Goal: Task Accomplishment & Management: Manage account settings

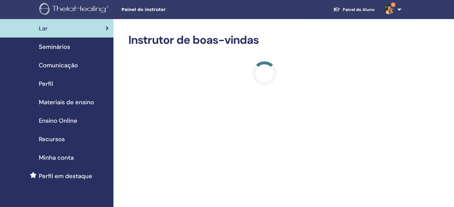
click at [79, 45] on div "Seminários" at bounding box center [57, 46] width 104 height 9
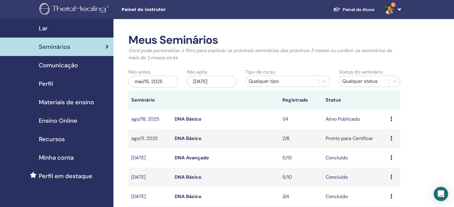
click at [392, 119] on icon at bounding box center [391, 119] width 2 height 5
click at [387, 142] on link "Participantes" at bounding box center [390, 142] width 29 height 6
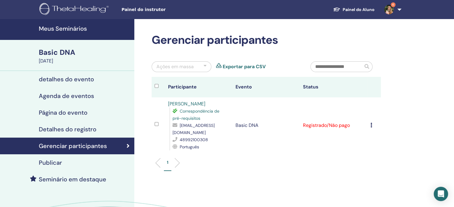
click at [369, 124] on td "Cancelar registro Não certifique-se automaticamente Marcar como pago Marcar com…" at bounding box center [373, 126] width 13 height 56
click at [371, 125] on icon at bounding box center [371, 125] width 2 height 5
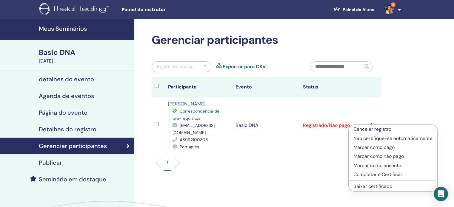
click at [382, 147] on p "Marcar como pago" at bounding box center [392, 147] width 79 height 7
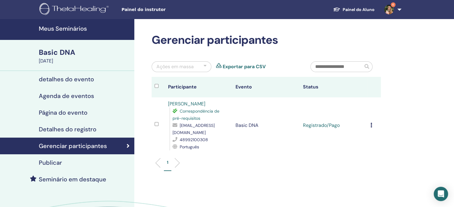
click at [372, 127] on icon at bounding box center [371, 125] width 2 height 5
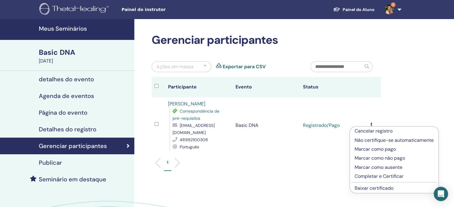
click at [380, 187] on link "Baixar certificado" at bounding box center [374, 188] width 39 height 6
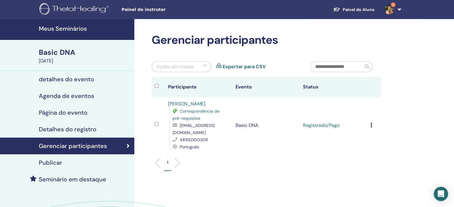
scroll to position [6, 0]
